Goal: Task Accomplishment & Management: Manage account settings

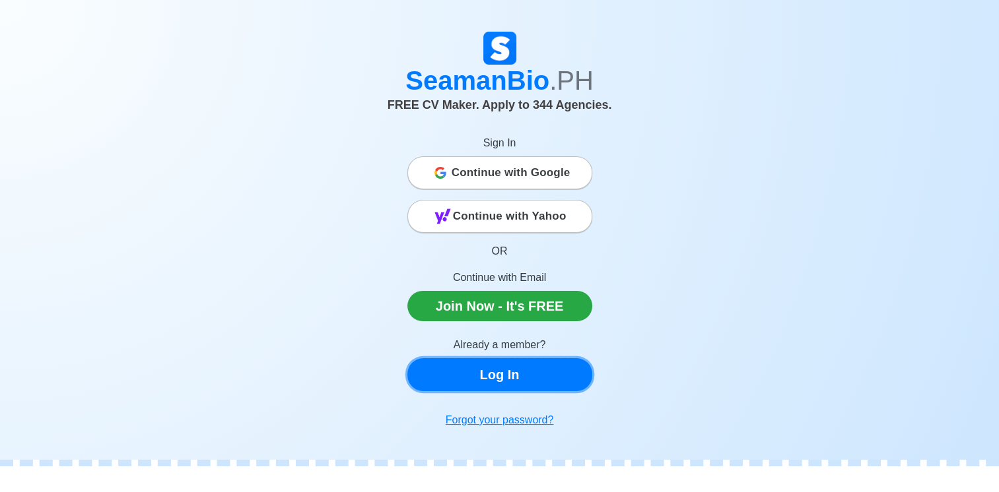
click at [518, 369] on link "Log In" at bounding box center [499, 374] width 185 height 33
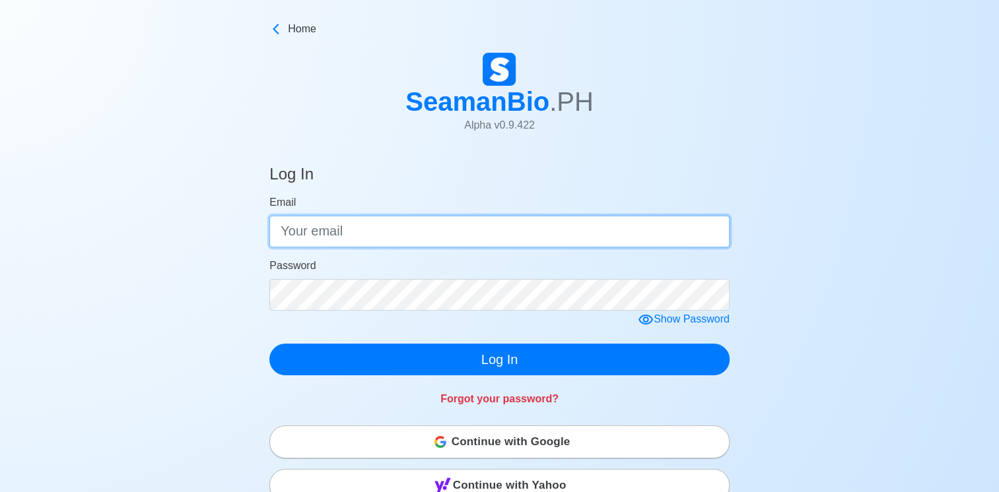
click at [360, 230] on input "Email" at bounding box center [499, 232] width 460 height 32
type input "c"
type input "C"
type input "[EMAIL_ADDRESS][DOMAIN_NAME]"
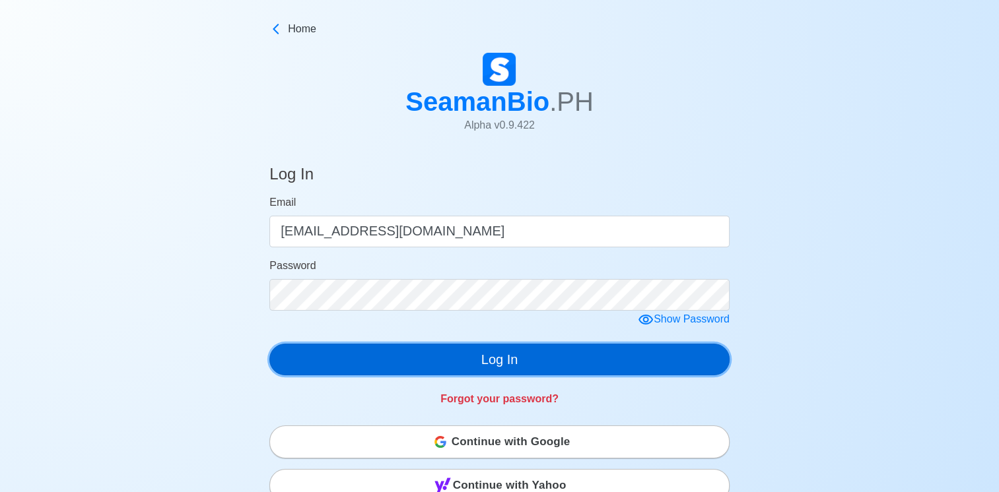
click at [489, 363] on button "Log In" at bounding box center [499, 360] width 460 height 32
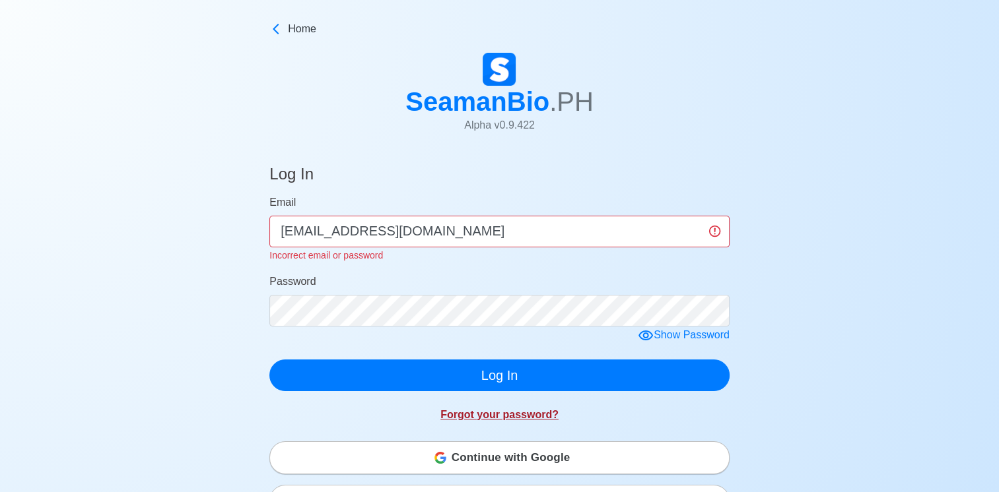
click at [468, 418] on link "Forgot your password?" at bounding box center [499, 414] width 118 height 11
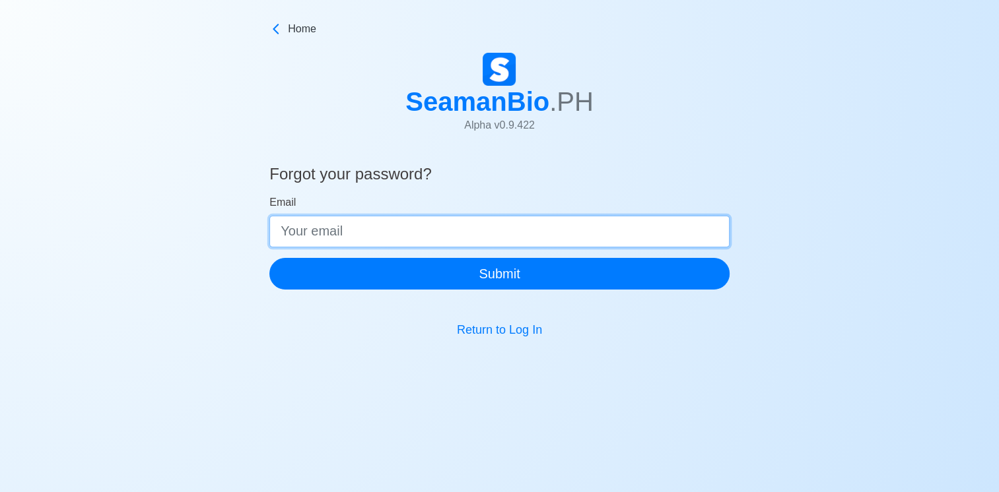
click at [349, 238] on input "Email" at bounding box center [499, 232] width 460 height 32
type input "[EMAIL_ADDRESS][DOMAIN_NAME]"
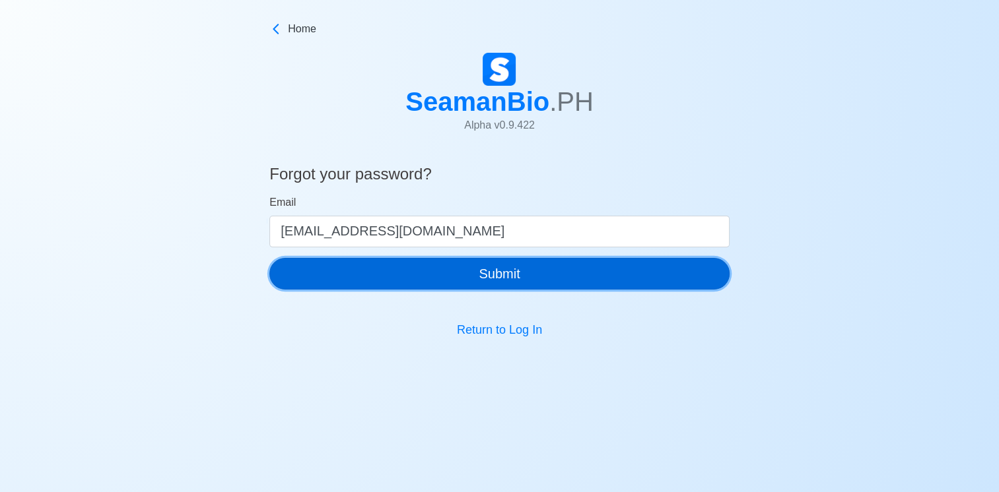
click at [438, 271] on button "Submit" at bounding box center [499, 274] width 460 height 32
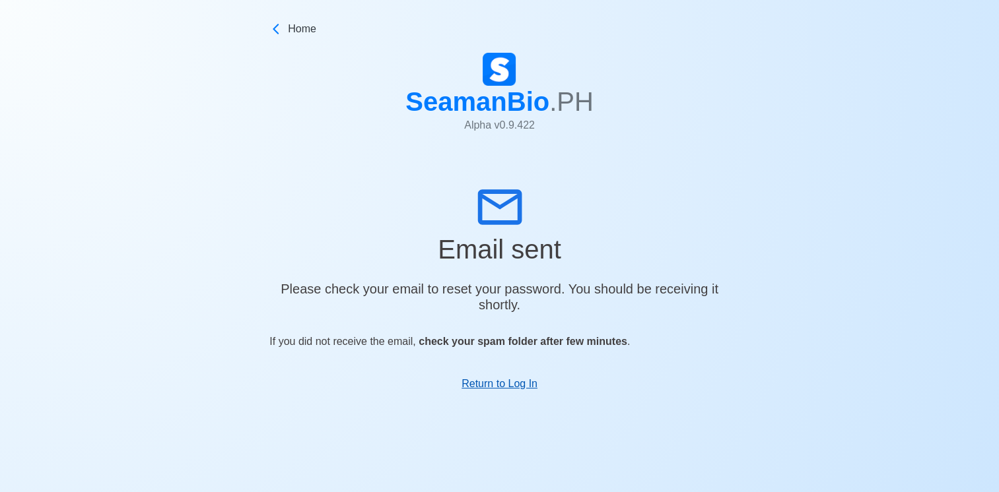
click at [502, 389] on link "Return to Log In" at bounding box center [499, 383] width 76 height 11
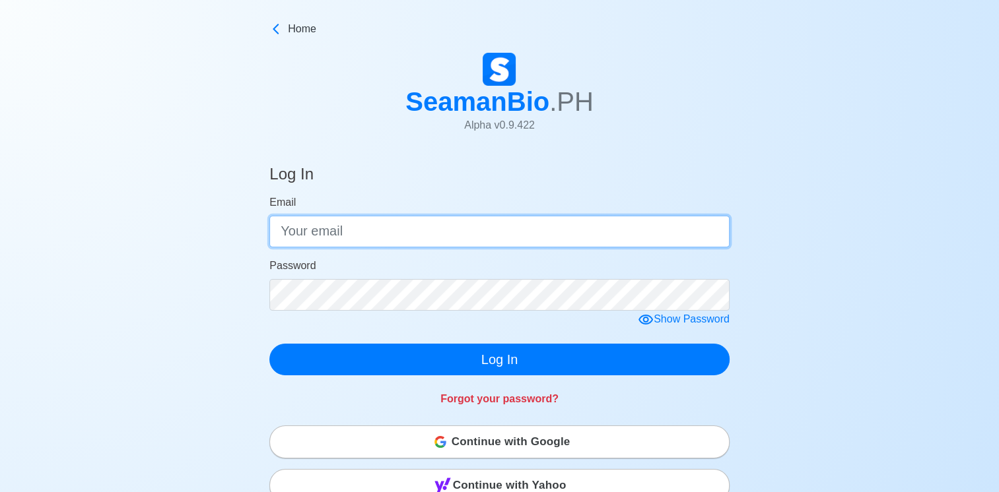
click at [372, 236] on input "Email" at bounding box center [499, 232] width 460 height 32
type input "[EMAIL_ADDRESS][DOMAIN_NAME]"
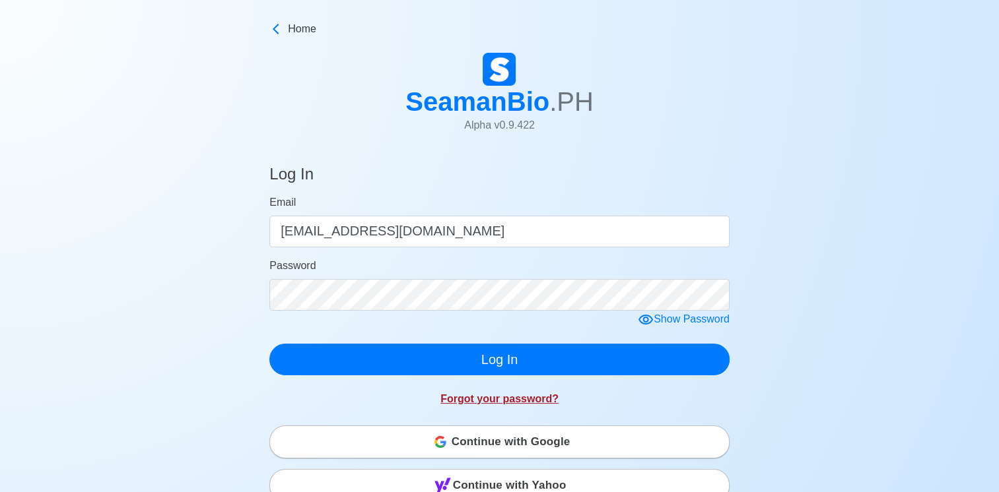
click at [483, 400] on link "Forgot your password?" at bounding box center [499, 398] width 118 height 11
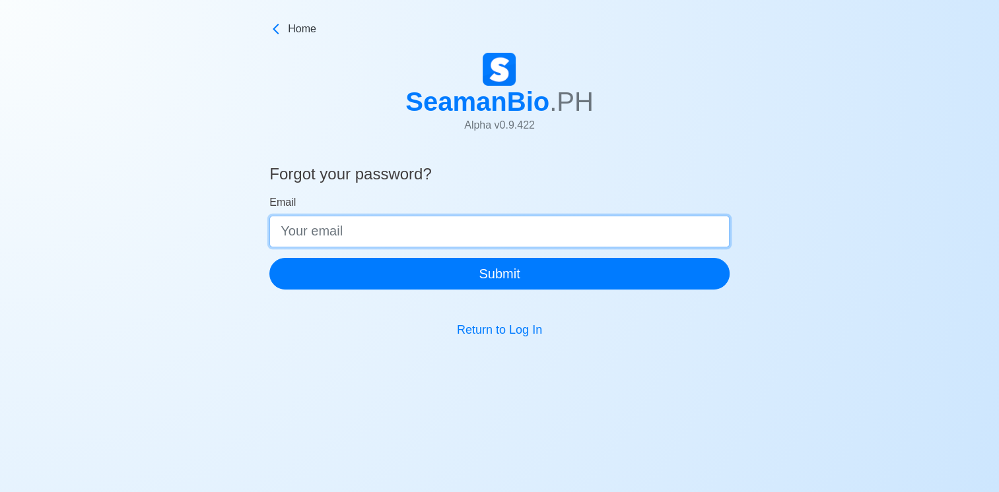
click at [400, 232] on input "Email" at bounding box center [499, 232] width 460 height 32
type input "[EMAIL_ADDRESS][DOMAIN_NAME]"
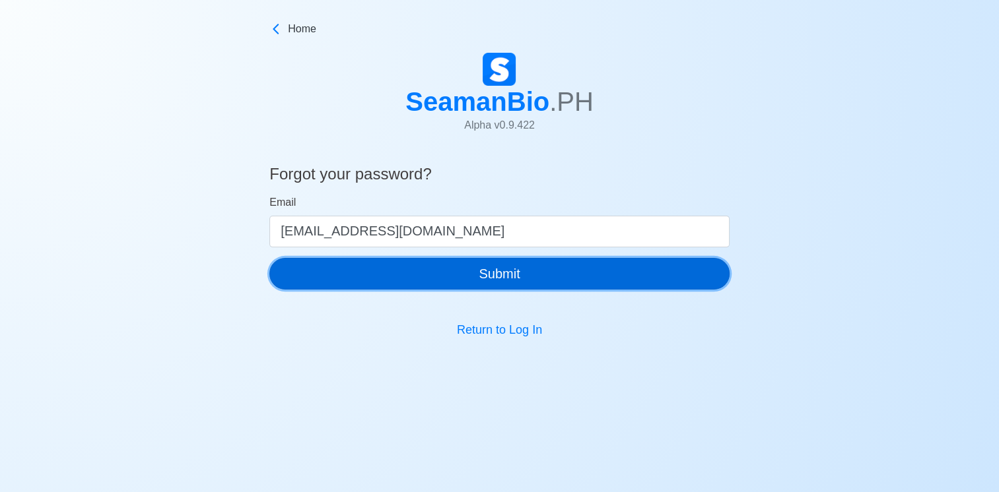
click at [481, 276] on button "Submit" at bounding box center [499, 274] width 460 height 32
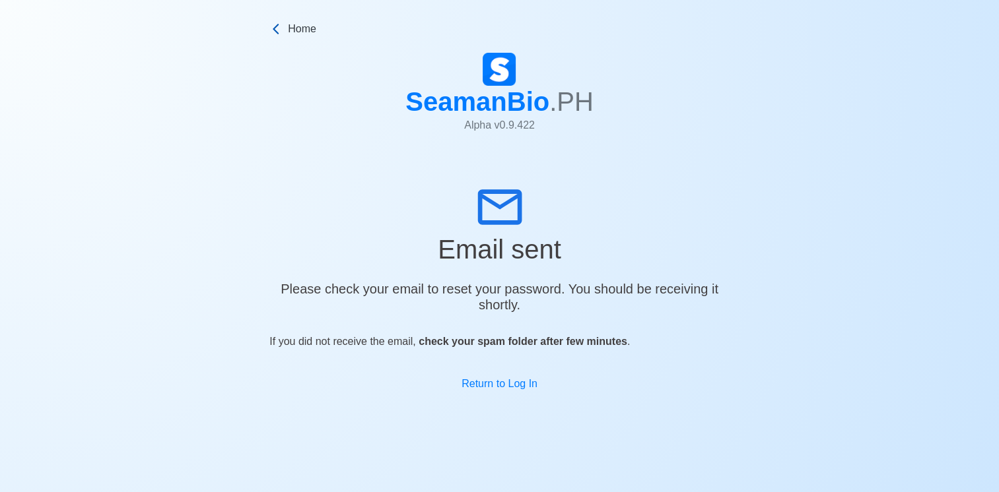
click at [272, 29] on icon at bounding box center [275, 28] width 13 height 13
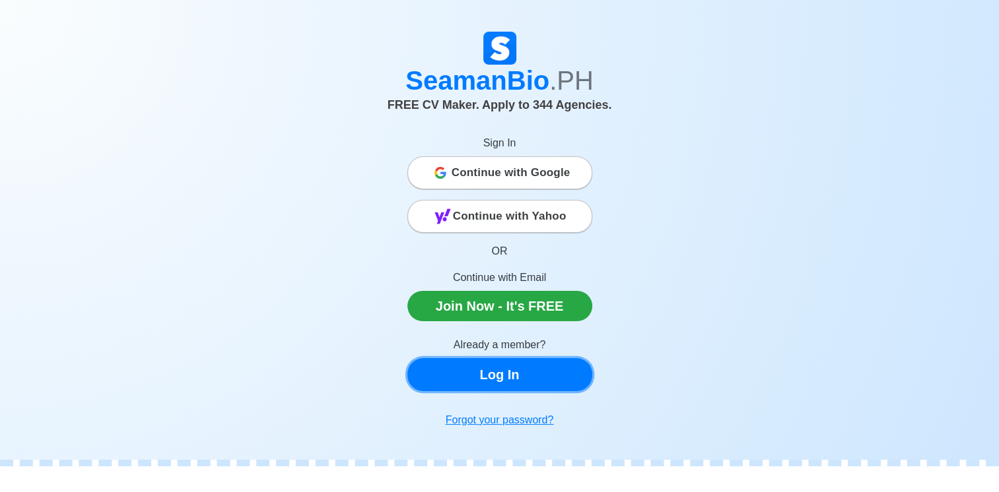
click at [514, 380] on link "Log In" at bounding box center [499, 374] width 185 height 33
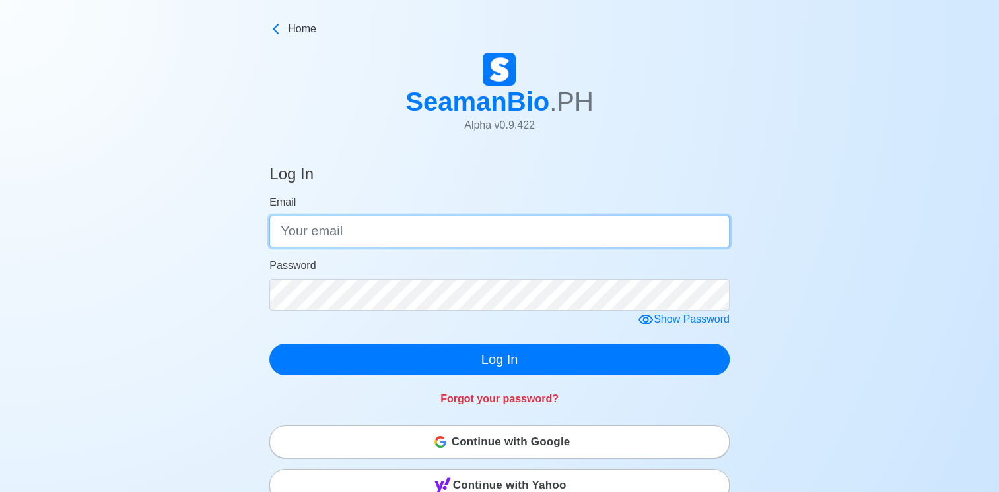
click at [361, 234] on input "Email" at bounding box center [499, 232] width 460 height 32
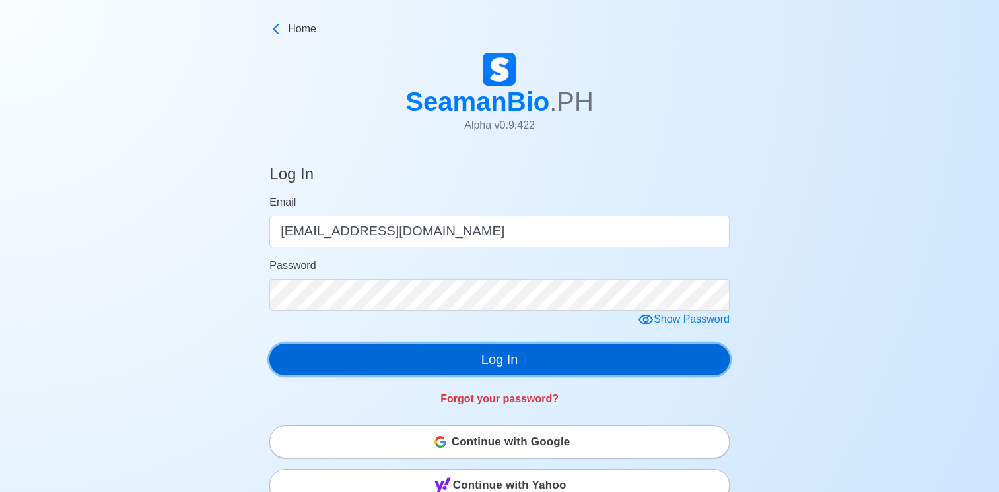
click at [440, 361] on button "Log In" at bounding box center [499, 360] width 460 height 32
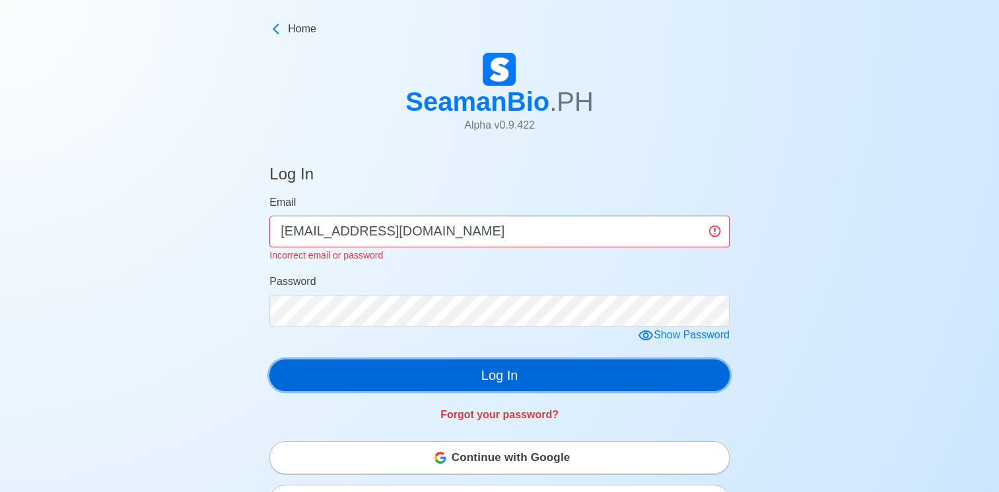
click at [436, 374] on button "Log In" at bounding box center [499, 376] width 460 height 32
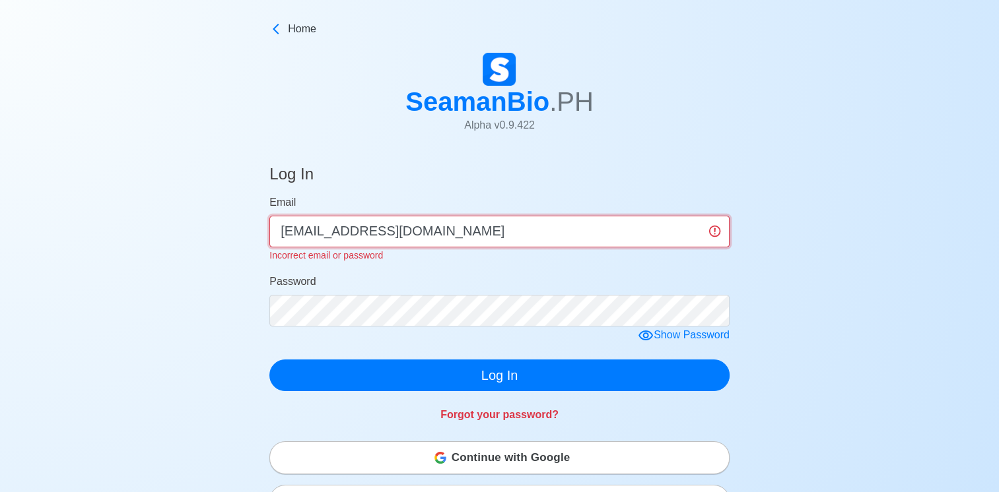
click at [469, 236] on input "[EMAIL_ADDRESS][DOMAIN_NAME]" at bounding box center [499, 232] width 460 height 32
type input "c"
type input "[EMAIL_ADDRESS][DOMAIN_NAME]"
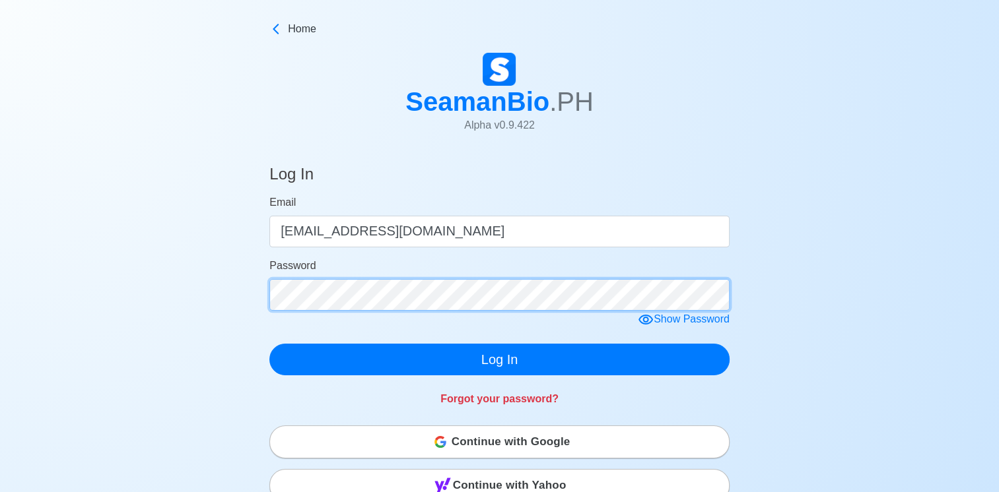
click at [362, 314] on form "Email [EMAIL_ADDRESS][DOMAIN_NAME] Password Show Password Log In" at bounding box center [499, 285] width 460 height 181
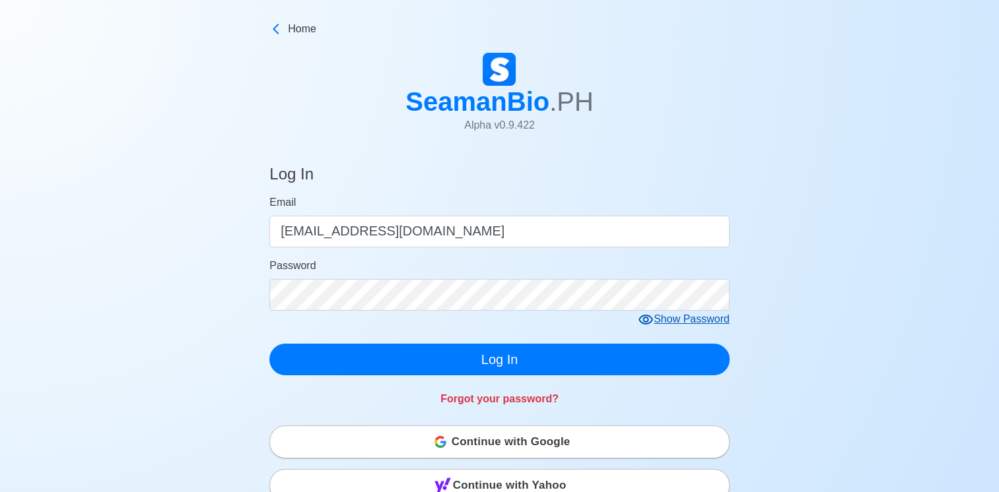
click at [701, 321] on div "Show Password" at bounding box center [684, 320] width 92 height 17
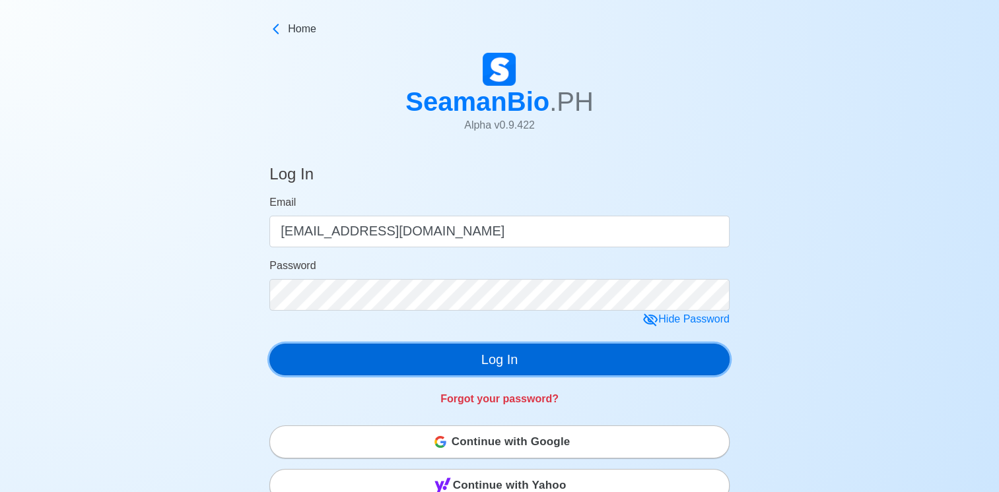
click at [528, 354] on button "Log In" at bounding box center [499, 360] width 460 height 32
